Goal: Navigation & Orientation: Find specific page/section

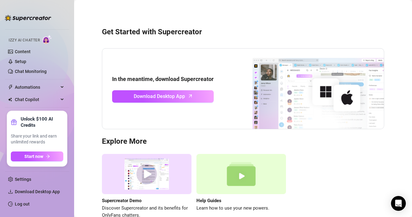
scroll to position [36, 0]
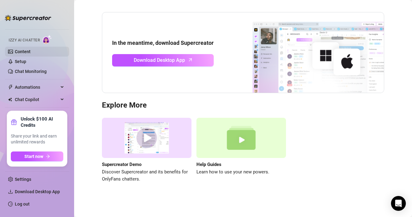
click at [24, 52] on link "Content" at bounding box center [23, 51] width 16 height 5
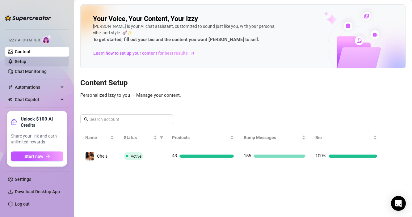
click at [24, 62] on link "Setup" at bounding box center [20, 61] width 11 height 5
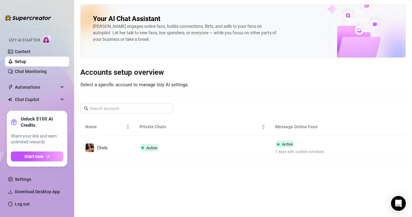
click at [33, 18] on img at bounding box center [28, 18] width 46 height 6
click at [25, 52] on link "Content" at bounding box center [23, 51] width 16 height 5
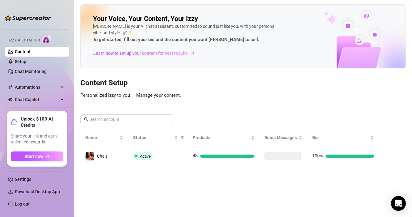
click at [31, 21] on div at bounding box center [28, 15] width 46 height 19
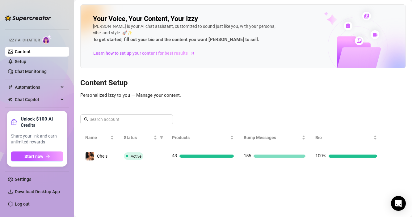
click at [32, 17] on img at bounding box center [28, 18] width 46 height 6
click at [33, 19] on img at bounding box center [28, 18] width 46 height 6
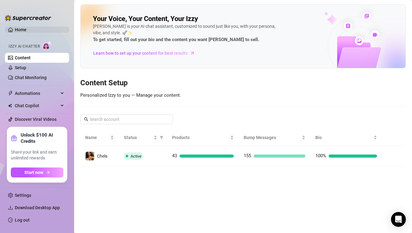
click at [21, 31] on link "Home" at bounding box center [21, 29] width 12 height 5
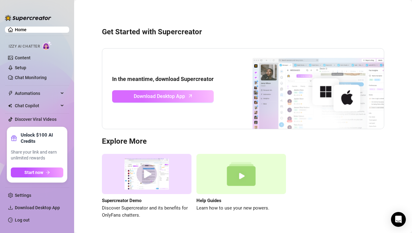
click at [160, 99] on span "Download Desktop App" at bounding box center [159, 96] width 51 height 8
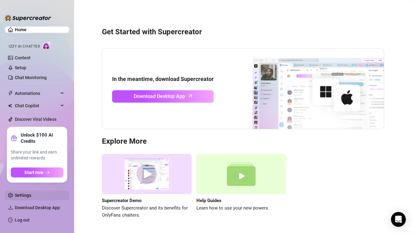
click at [26, 196] on link "Settings" at bounding box center [23, 195] width 16 height 5
